Goal: Use online tool/utility: Utilize a website feature to perform a specific function

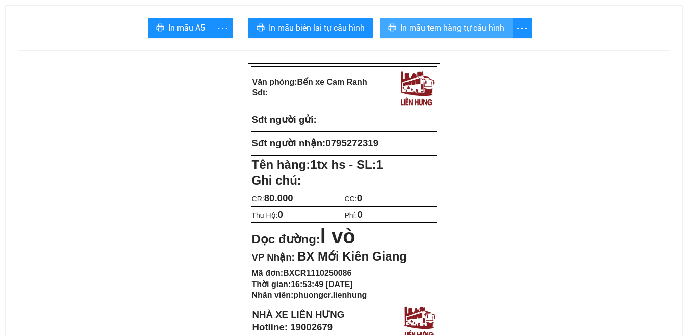
click at [475, 31] on span "In mẫu tem hàng tự cấu hình" at bounding box center [452, 27] width 104 height 13
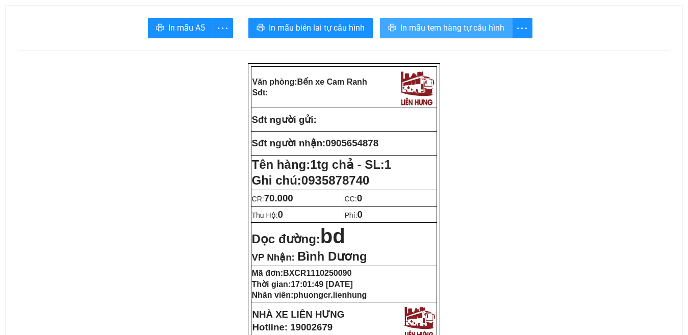
click at [450, 27] on span "In mẫu tem hàng tự cấu hình" at bounding box center [452, 27] width 104 height 13
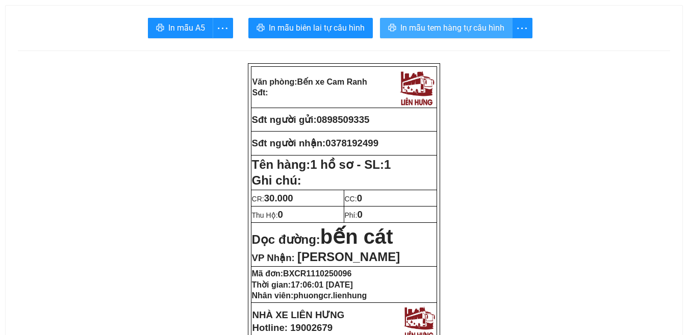
click at [466, 31] on span "In mẫu tem hàng tự cấu hình" at bounding box center [452, 27] width 104 height 13
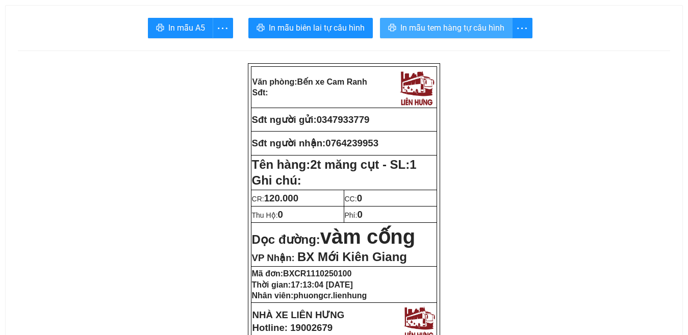
click at [458, 28] on span "In mẫu tem hàng tự cấu hình" at bounding box center [452, 27] width 104 height 13
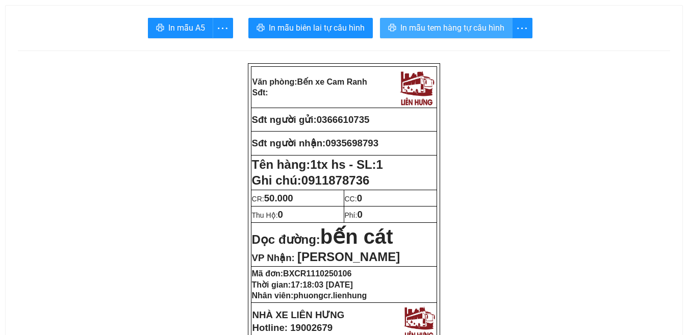
click at [473, 29] on span "In mẫu tem hàng tự cấu hình" at bounding box center [452, 27] width 104 height 13
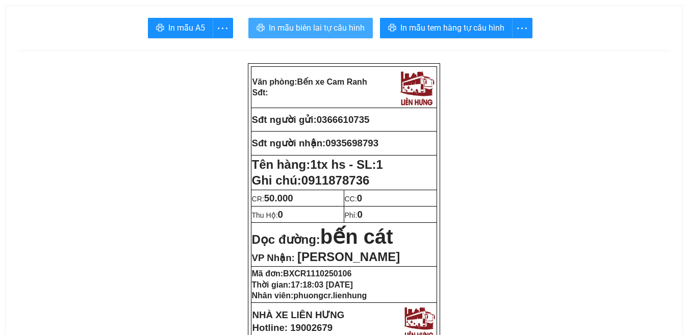
click at [336, 30] on span "In mẫu biên lai tự cấu hình" at bounding box center [317, 27] width 96 height 13
